Goal: Find specific page/section: Find specific page/section

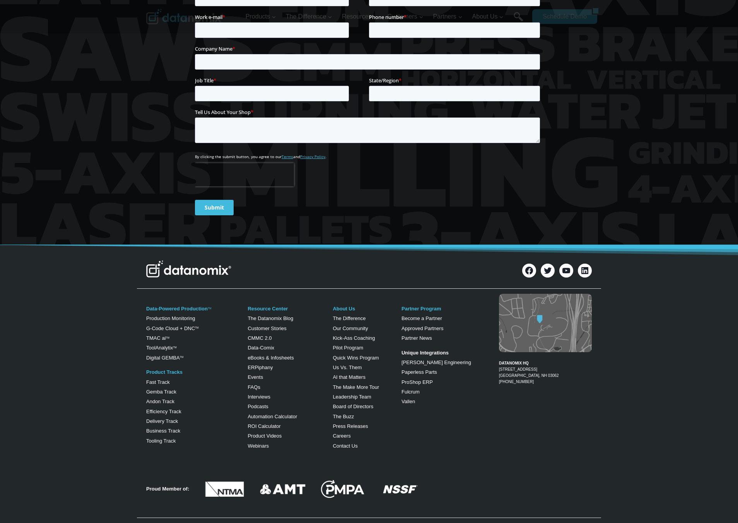
scroll to position [2895, 0]
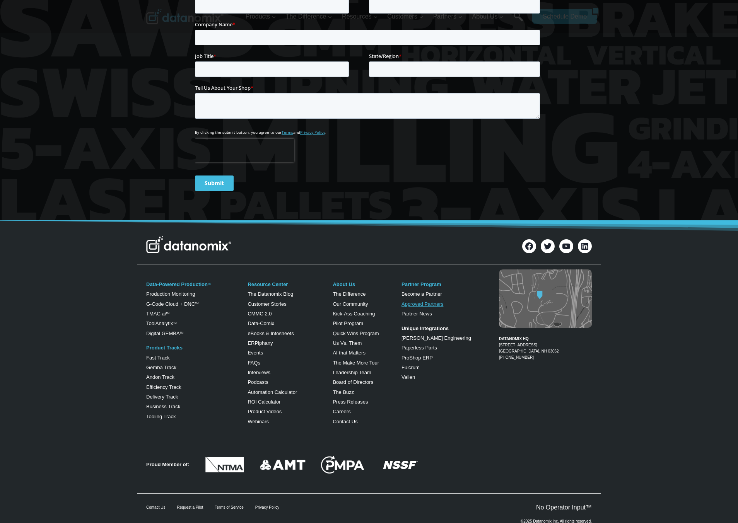
click at [419, 301] on link "Approved Partners" at bounding box center [423, 304] width 42 height 6
